Goal: Transaction & Acquisition: Purchase product/service

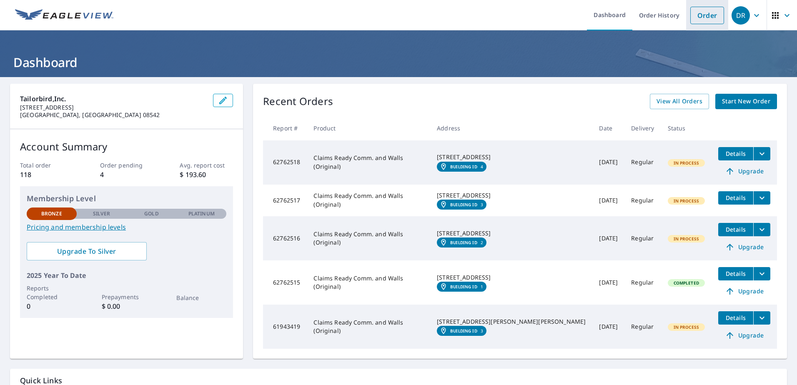
click at [703, 10] on link "Order" at bounding box center [708, 16] width 34 height 18
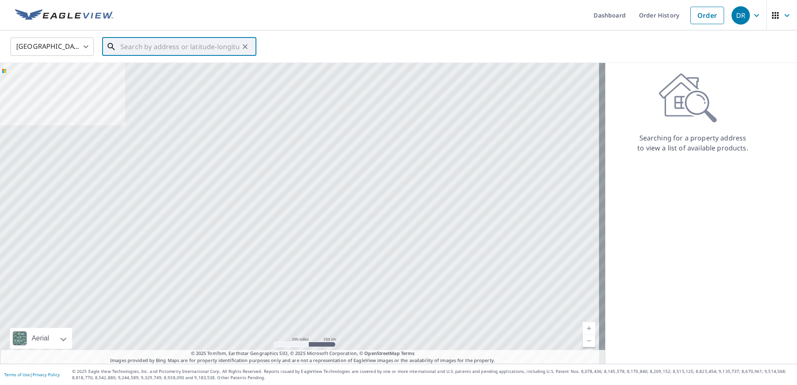
click at [158, 48] on input "text" at bounding box center [180, 46] width 119 height 23
click at [272, 193] on div at bounding box center [302, 213] width 605 height 301
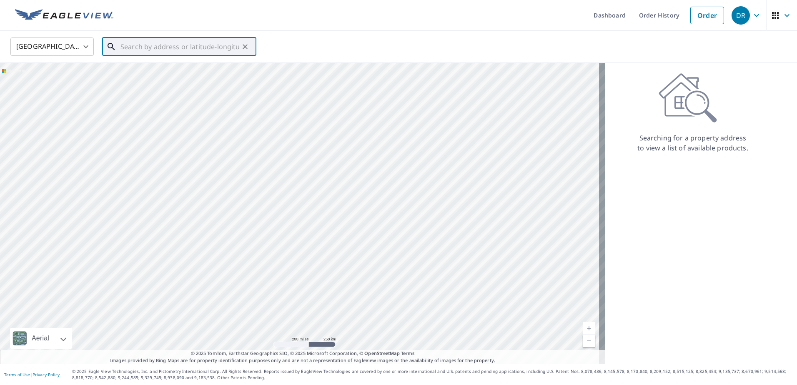
click at [144, 46] on input "text" at bounding box center [180, 46] width 119 height 23
paste input "[GEOGRAPHIC_DATA][PERSON_NAME]"
click at [169, 52] on input "[GEOGRAPHIC_DATA][PERSON_NAME]" at bounding box center [180, 46] width 119 height 23
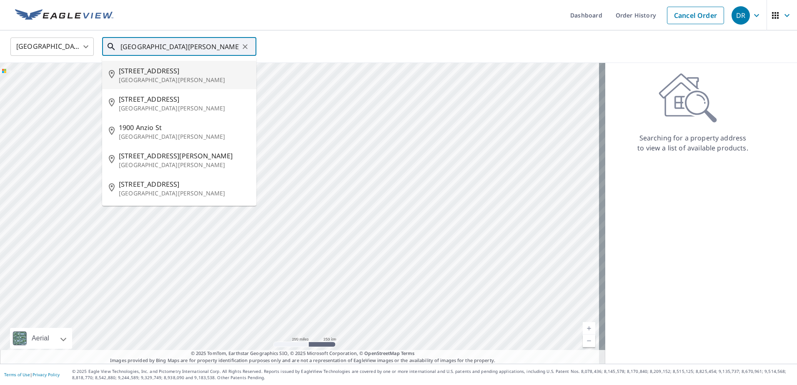
click at [175, 78] on p "[GEOGRAPHIC_DATA][PERSON_NAME]" at bounding box center [184, 80] width 131 height 8
type input "[STREET_ADDRESS][PERSON_NAME]"
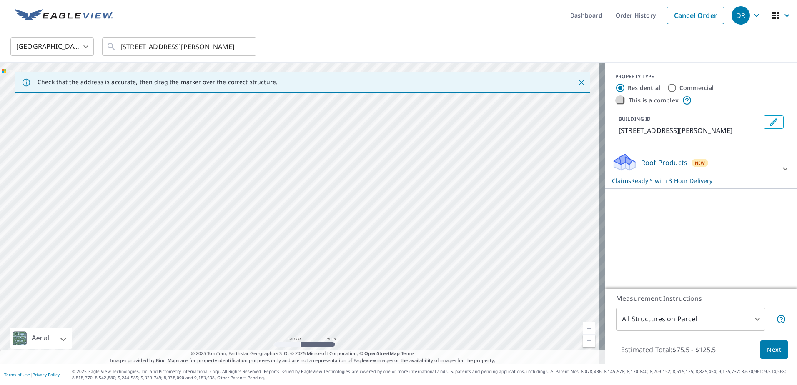
click at [616, 102] on input "This is a complex" at bounding box center [620, 100] width 10 height 10
checkbox input "true"
radio input "false"
radio input "true"
type input "4"
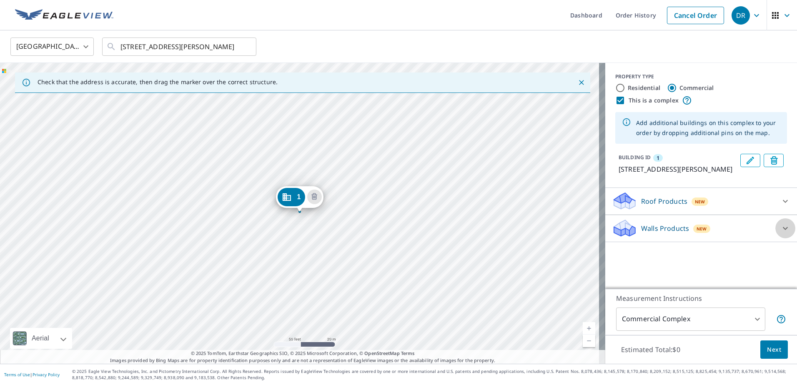
click at [781, 231] on icon at bounding box center [786, 229] width 10 height 10
click at [781, 201] on icon at bounding box center [786, 201] width 10 height 10
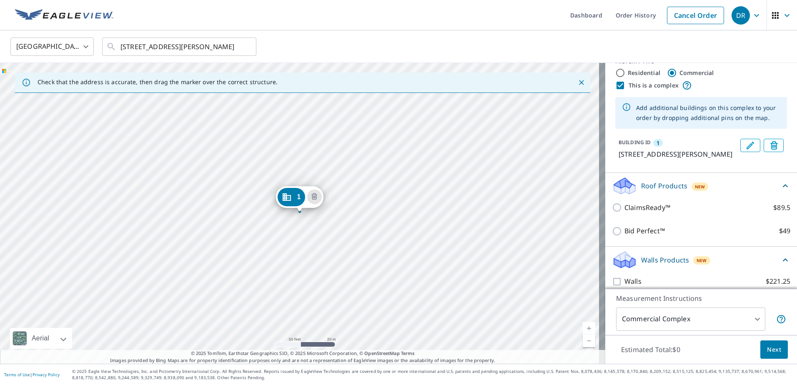
scroll to position [23, 0]
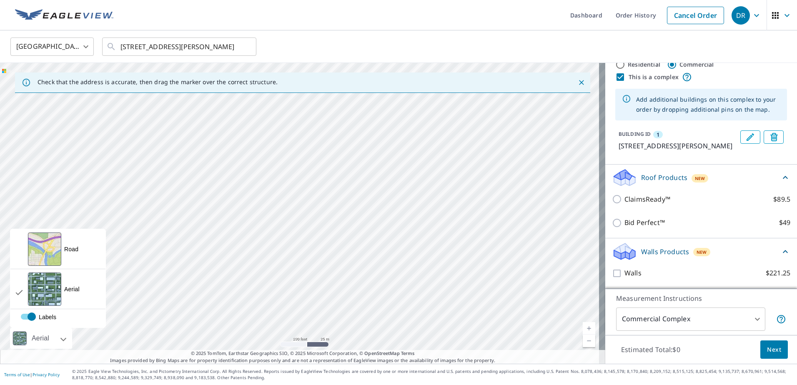
click at [66, 336] on div "Aerial" at bounding box center [41, 338] width 62 height 21
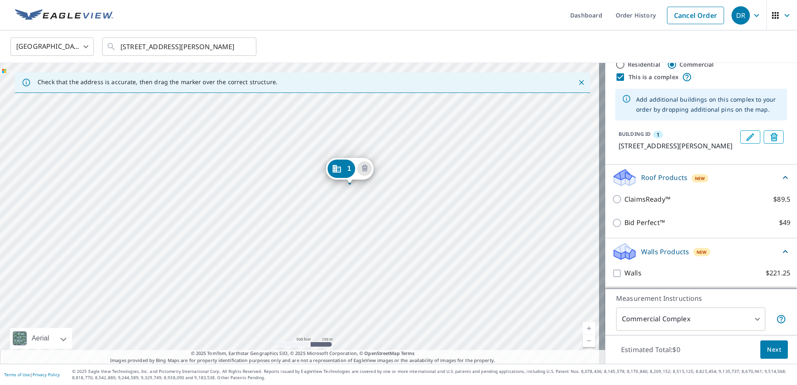
click at [646, 66] on label "Residential" at bounding box center [644, 64] width 33 height 8
click at [626, 66] on input "Residential" at bounding box center [620, 65] width 10 height 10
radio input "true"
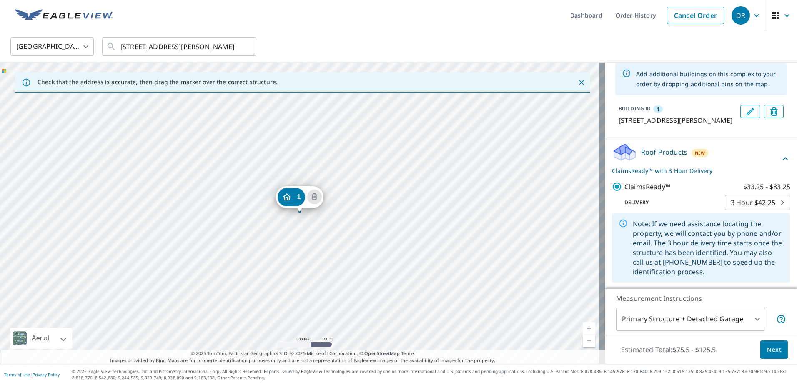
scroll to position [53, 0]
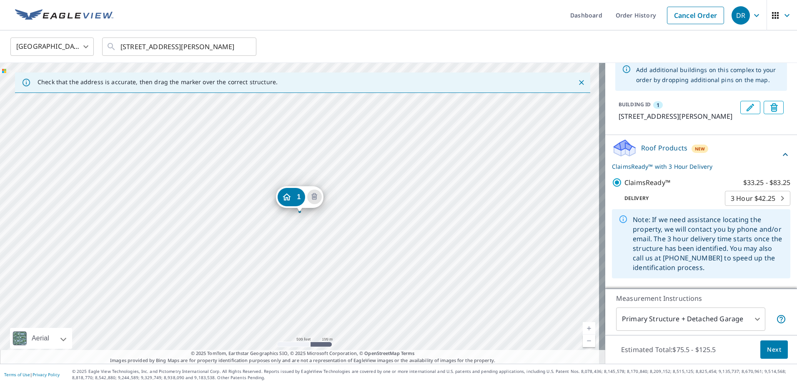
click at [688, 325] on body "DR DR Dashboard Order History Cancel Order DR [GEOGRAPHIC_DATA] [GEOGRAPHIC_DAT…" at bounding box center [398, 192] width 797 height 385
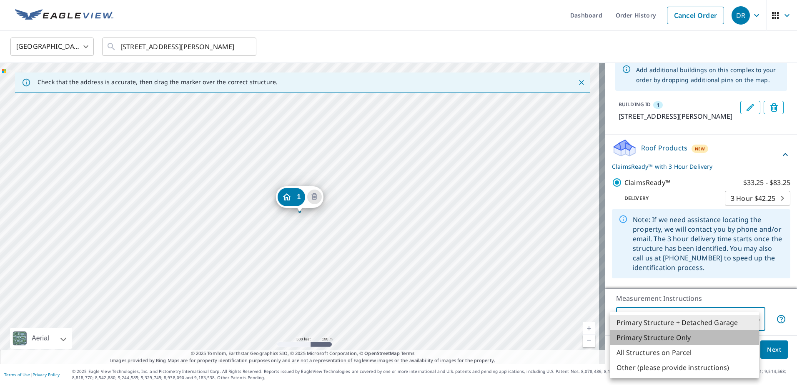
click at [683, 339] on li "Primary Structure Only" at bounding box center [684, 337] width 149 height 15
type input "2"
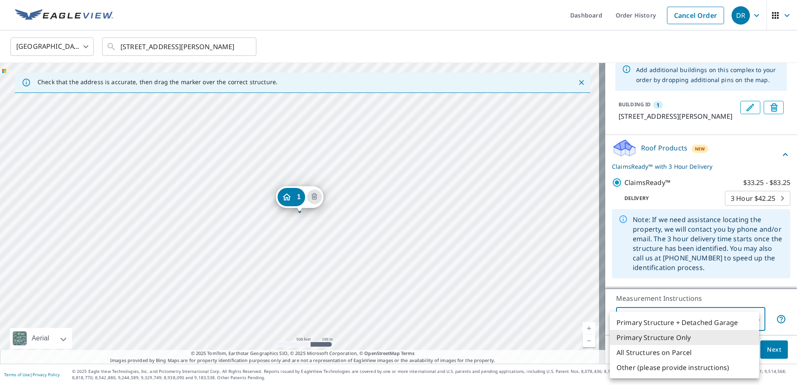
click at [685, 326] on body "DR DR Dashboard Order History Cancel Order DR [GEOGRAPHIC_DATA] [GEOGRAPHIC_DAT…" at bounding box center [398, 192] width 797 height 385
click at [729, 152] on div at bounding box center [398, 192] width 797 height 385
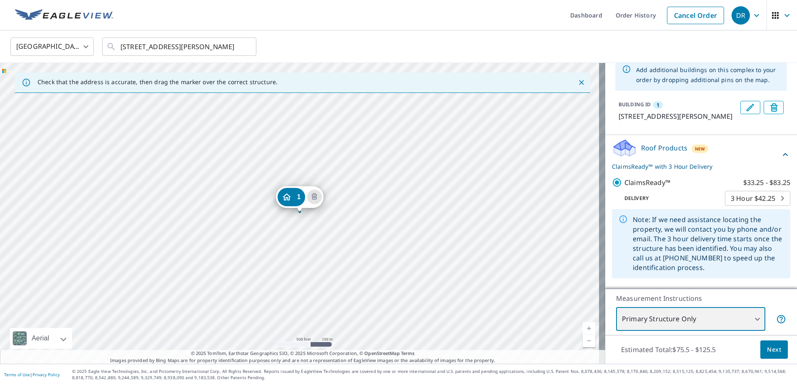
click at [221, 239] on div "1 [STREET_ADDRESS][PERSON_NAME]" at bounding box center [302, 213] width 605 height 301
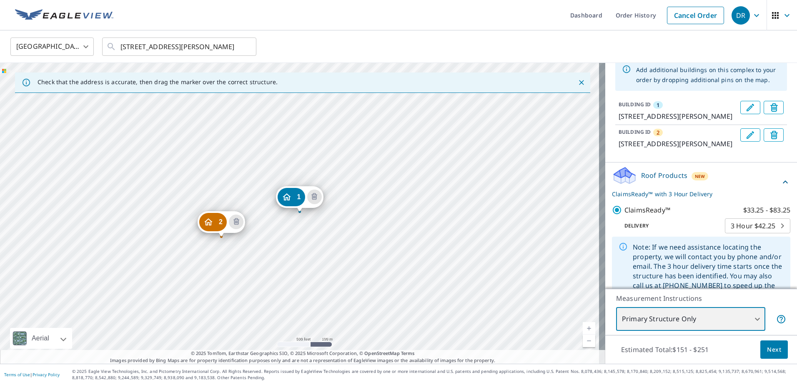
click at [224, 251] on div "2 [STREET_ADDRESS][PERSON_NAME] 1 [STREET_ADDRESS][PERSON_NAME]" at bounding box center [302, 213] width 605 height 301
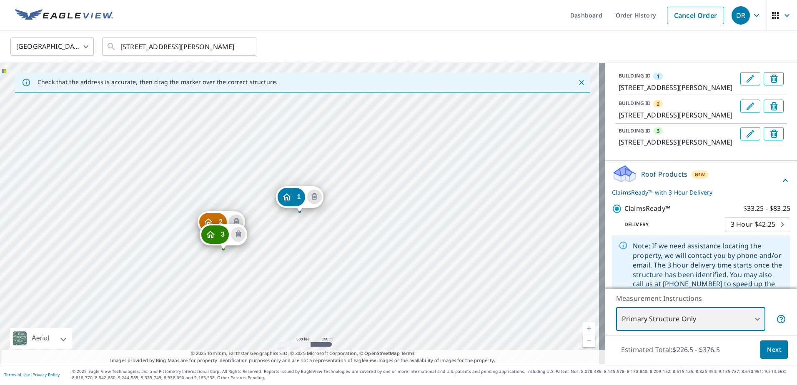
scroll to position [95, 0]
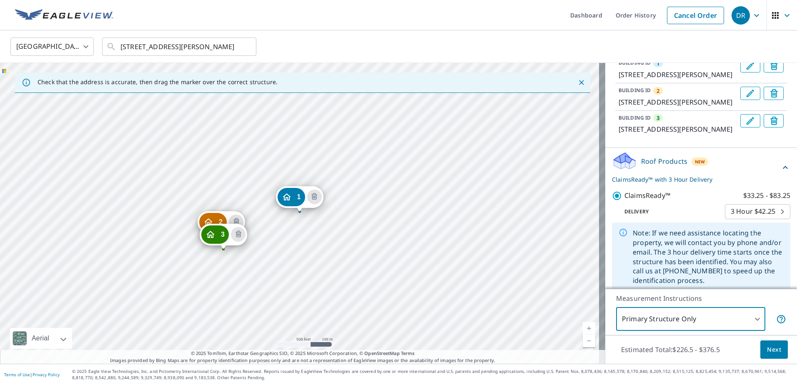
click at [479, 22] on ul "Dashboard Order History Cancel Order" at bounding box center [423, 15] width 610 height 30
